Goal: Navigation & Orientation: Go to known website

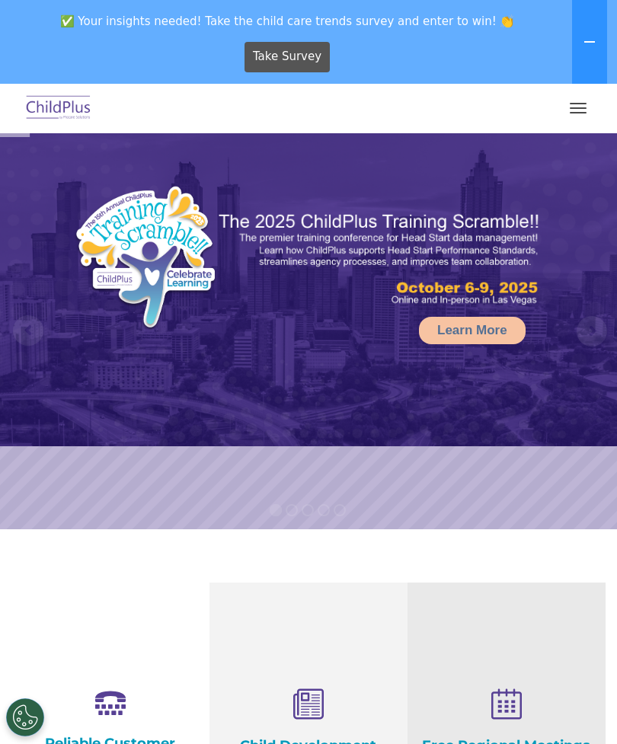
select select "MEDIUM"
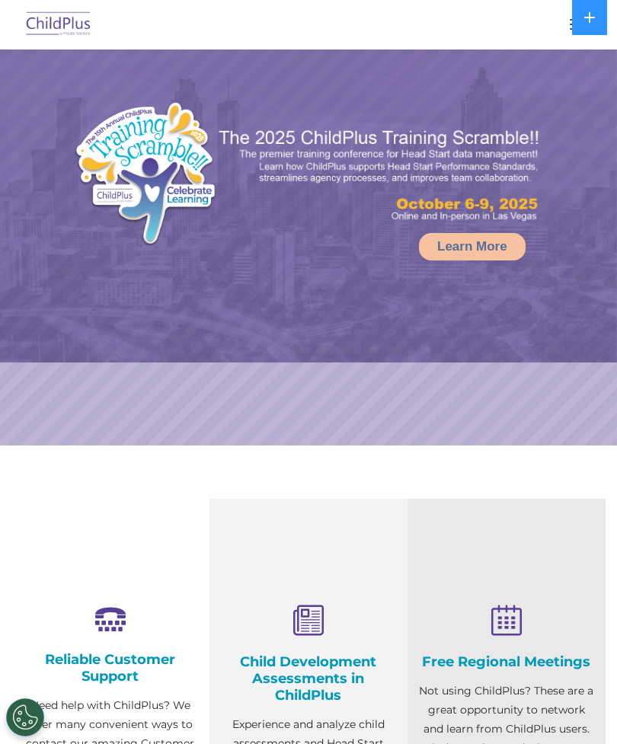
select select "MEDIUM"
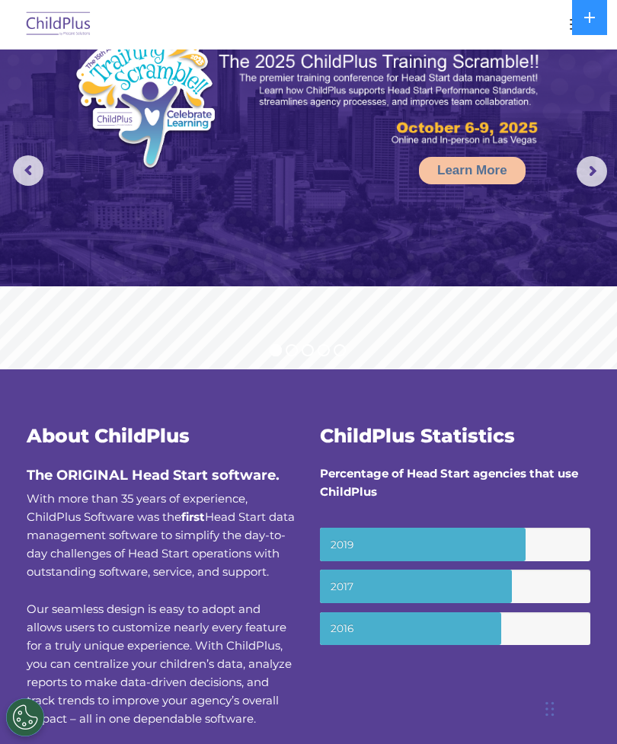
click at [577, 11] on button at bounding box center [589, 17] width 35 height 35
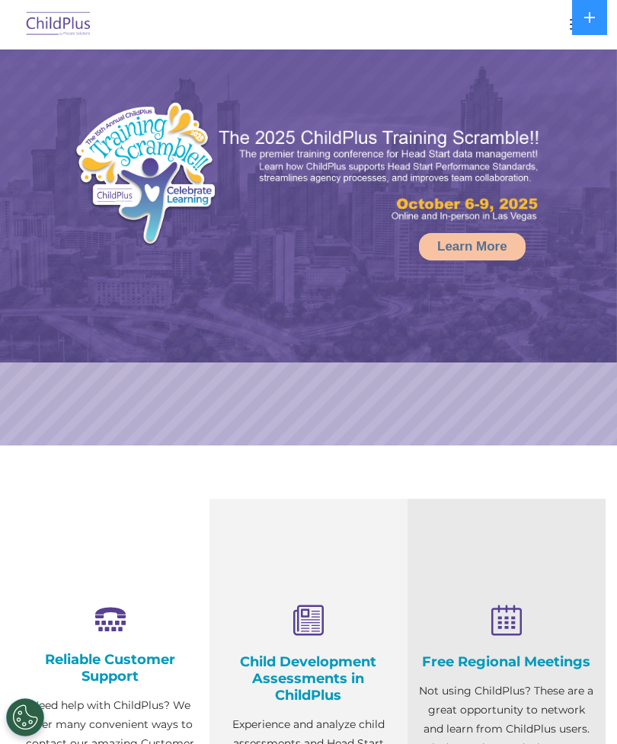
select select "MEDIUM"
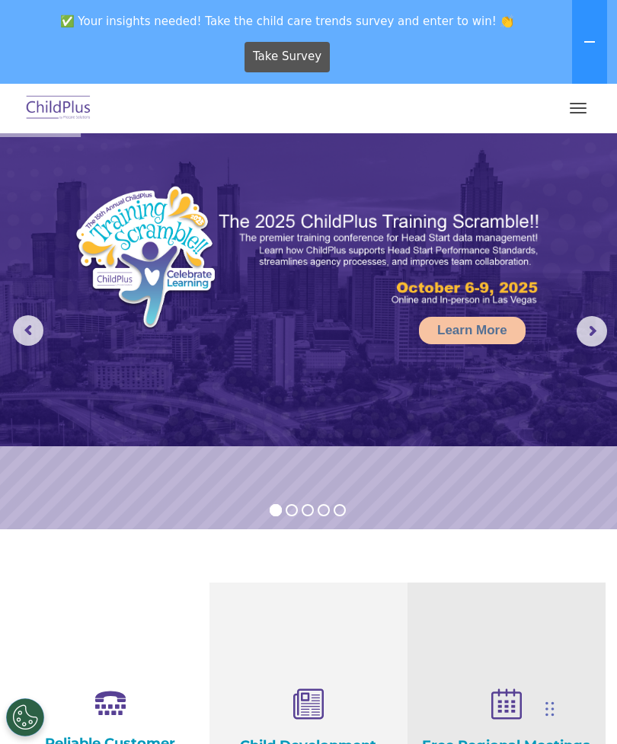
click at [574, 107] on button "button" at bounding box center [578, 108] width 32 height 24
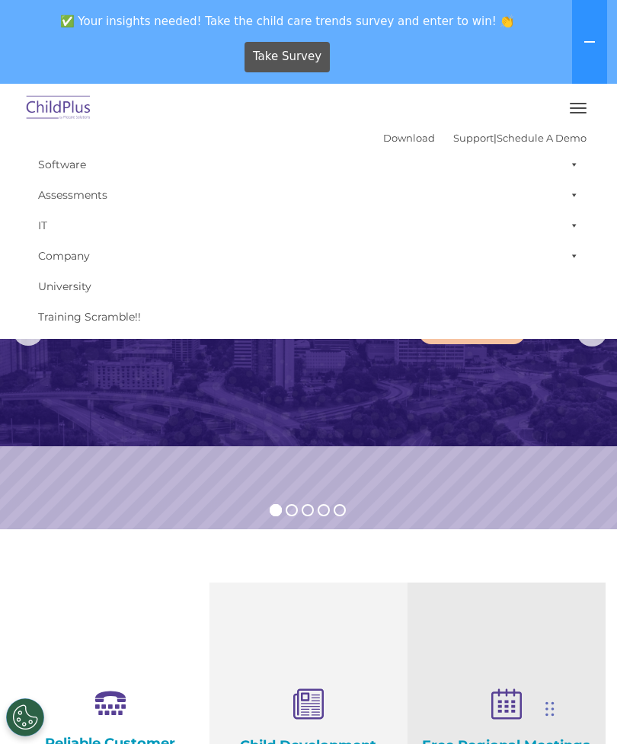
click at [580, 100] on button "button" at bounding box center [578, 108] width 32 height 24
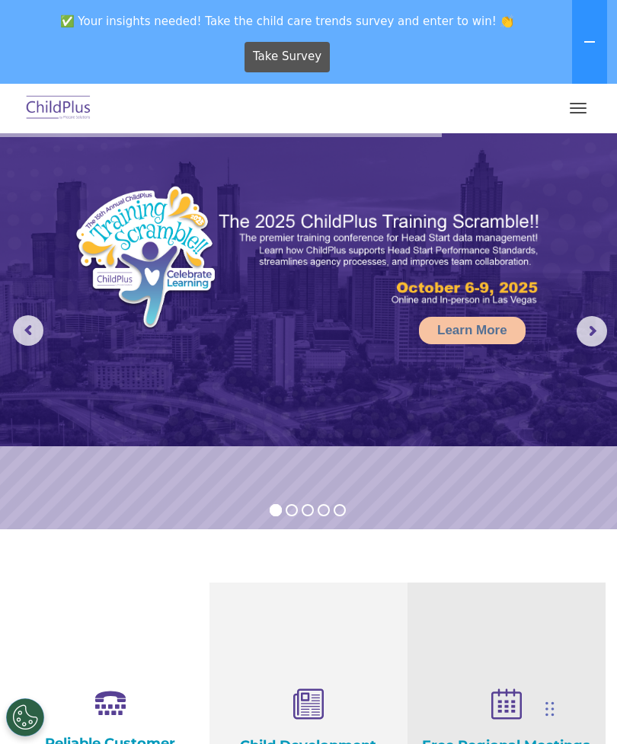
click at [575, 105] on button "button" at bounding box center [578, 108] width 32 height 24
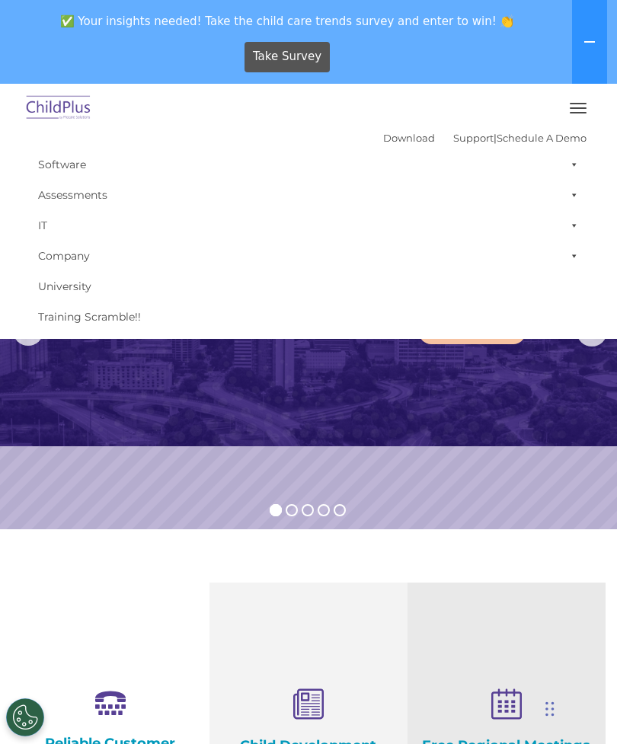
click at [67, 94] on img at bounding box center [59, 109] width 72 height 36
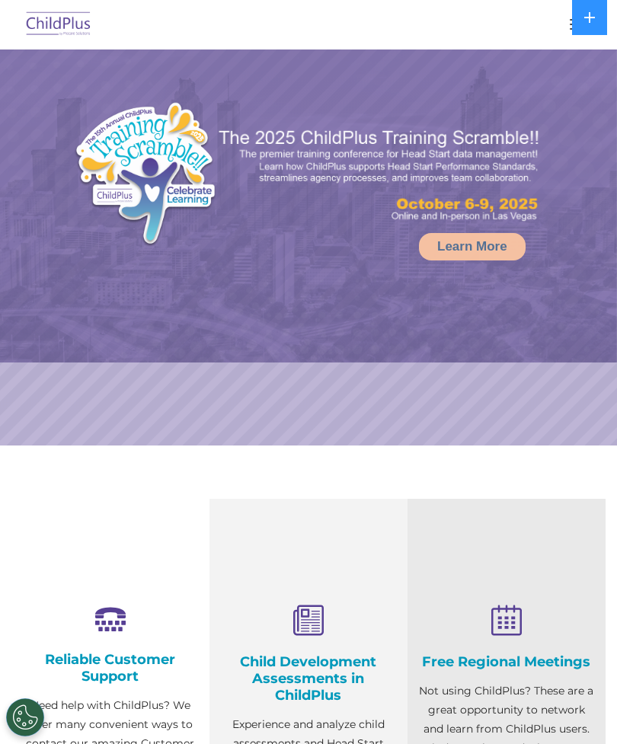
select select "MEDIUM"
